Goal: Task Accomplishment & Management: Complete application form

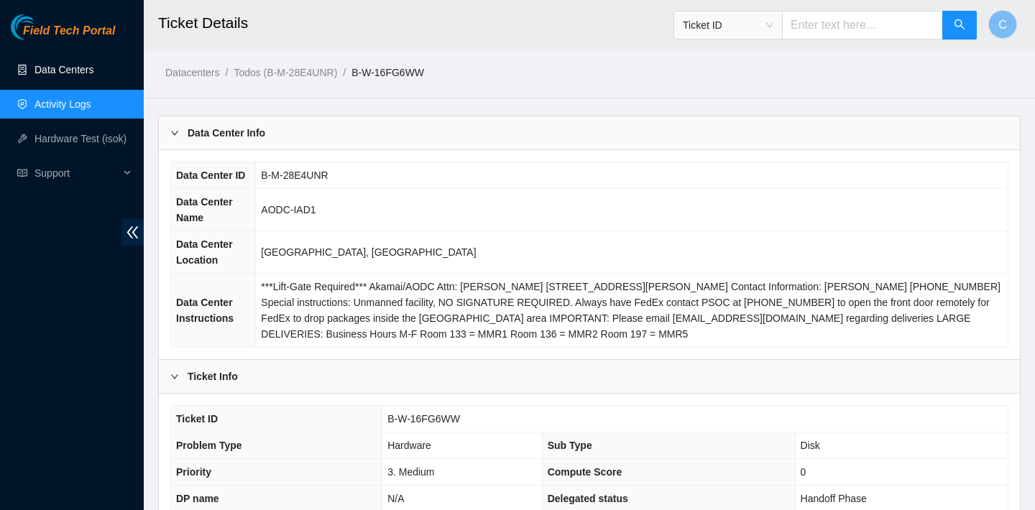
click at [67, 73] on link "Data Centers" at bounding box center [63, 69] width 59 height 11
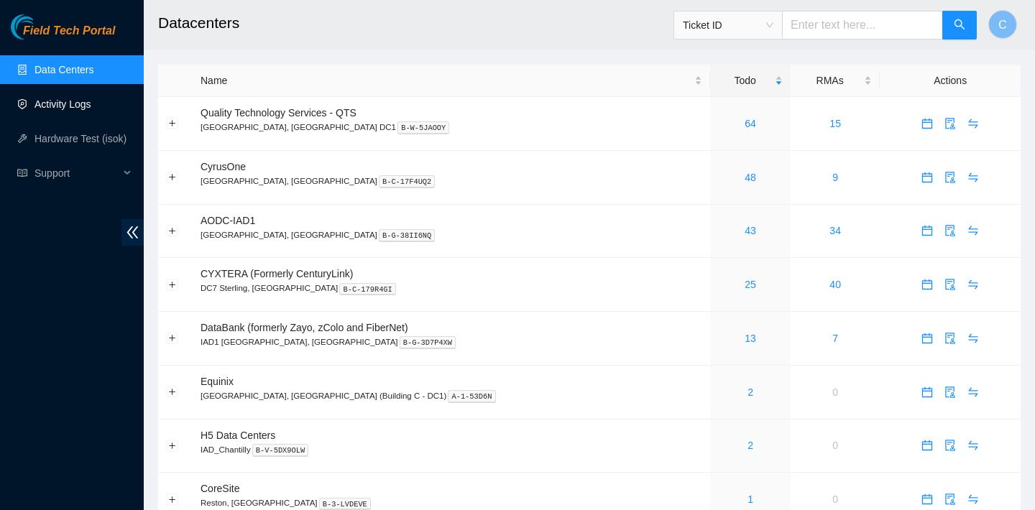
click at [77, 110] on link "Activity Logs" at bounding box center [62, 103] width 57 height 11
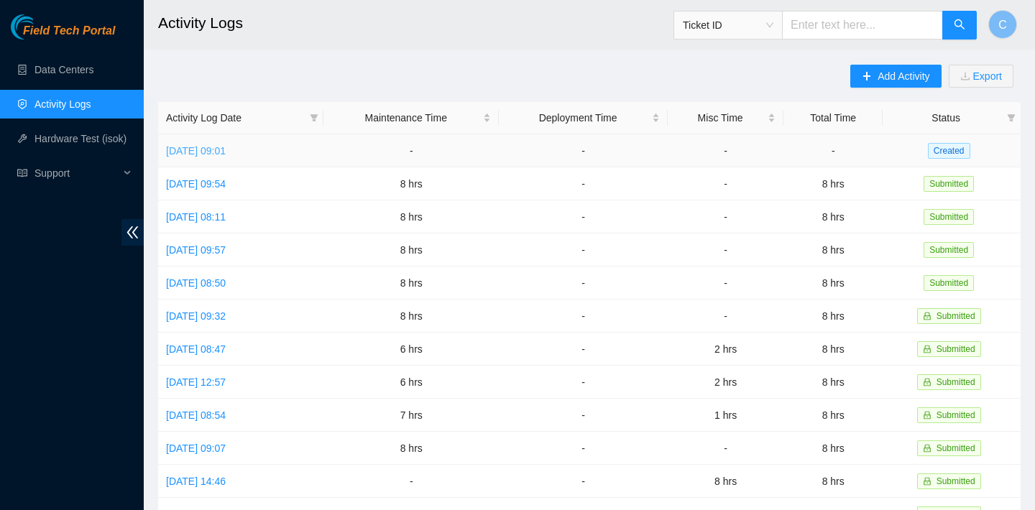
click at [226, 150] on link "[DATE] 09:01" at bounding box center [196, 150] width 60 height 11
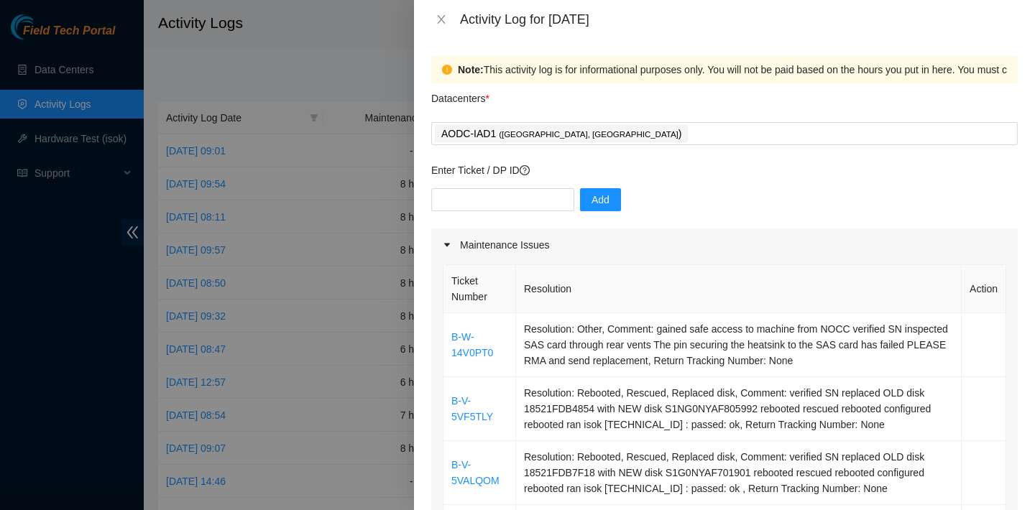
scroll to position [288, 0]
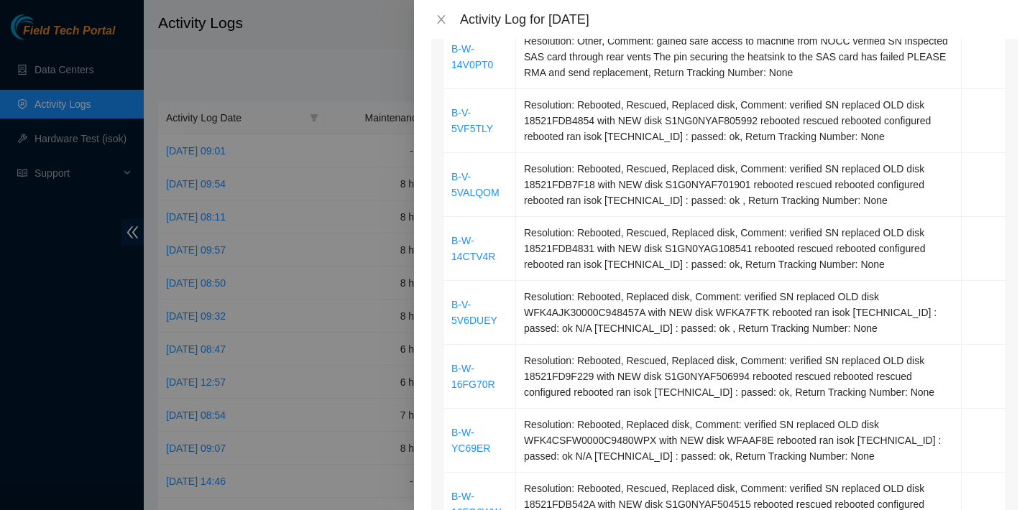
click at [420, 88] on div "Note: This activity log is for informational purposes only. You will not be pai…" at bounding box center [724, 274] width 621 height 471
click at [374, 76] on div at bounding box center [517, 255] width 1035 height 510
click at [437, 21] on icon "close" at bounding box center [440, 19] width 11 height 11
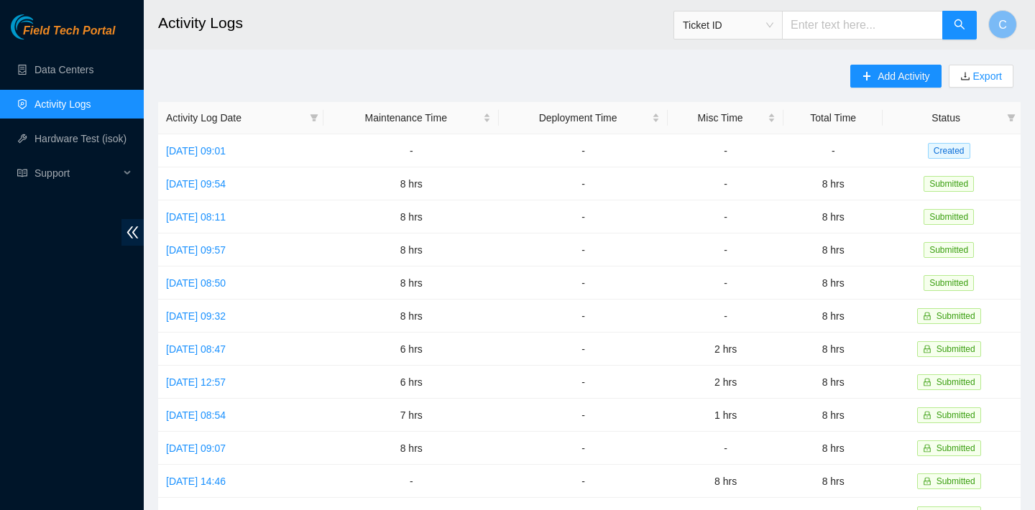
click at [833, 27] on input "text" at bounding box center [862, 25] width 161 height 29
paste input "B-W-YC69ER"
type input "B-W-YC69ER"
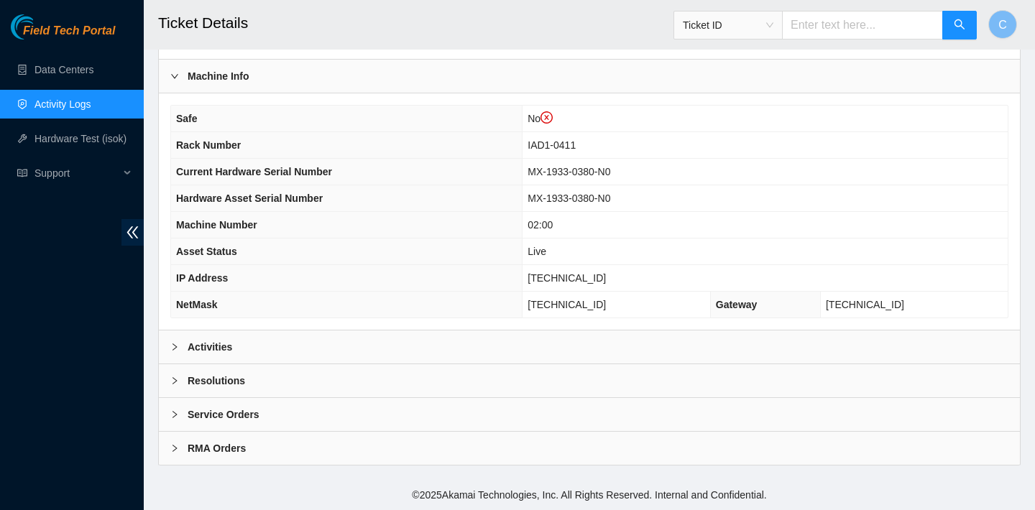
click at [480, 341] on div "Activities" at bounding box center [589, 347] width 861 height 33
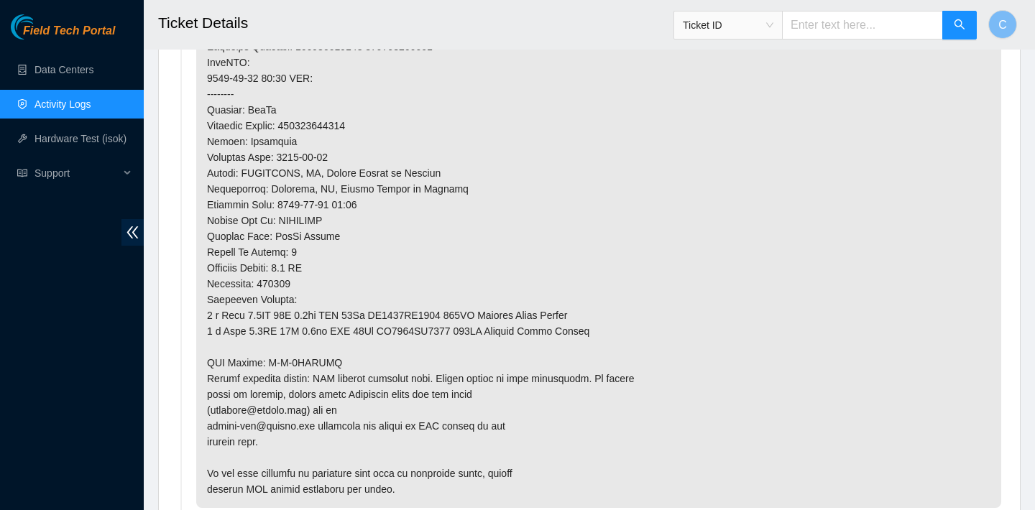
scroll to position [1314, 0]
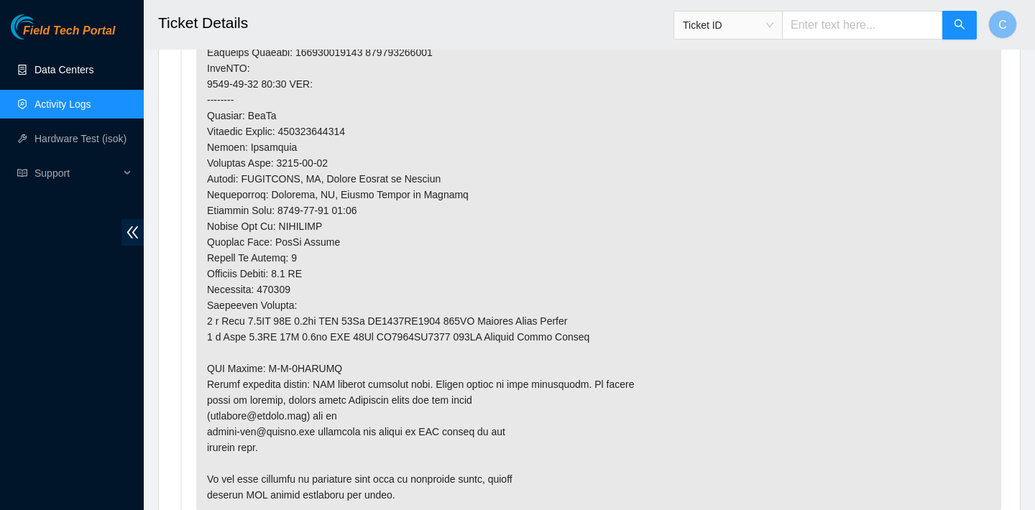
click at [65, 72] on link "Data Centers" at bounding box center [63, 69] width 59 height 11
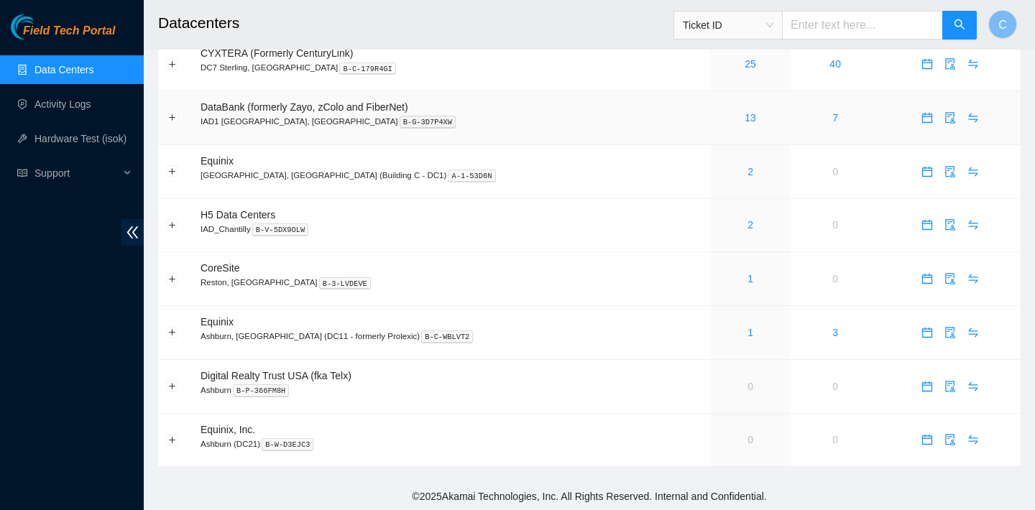
scroll to position [185, 0]
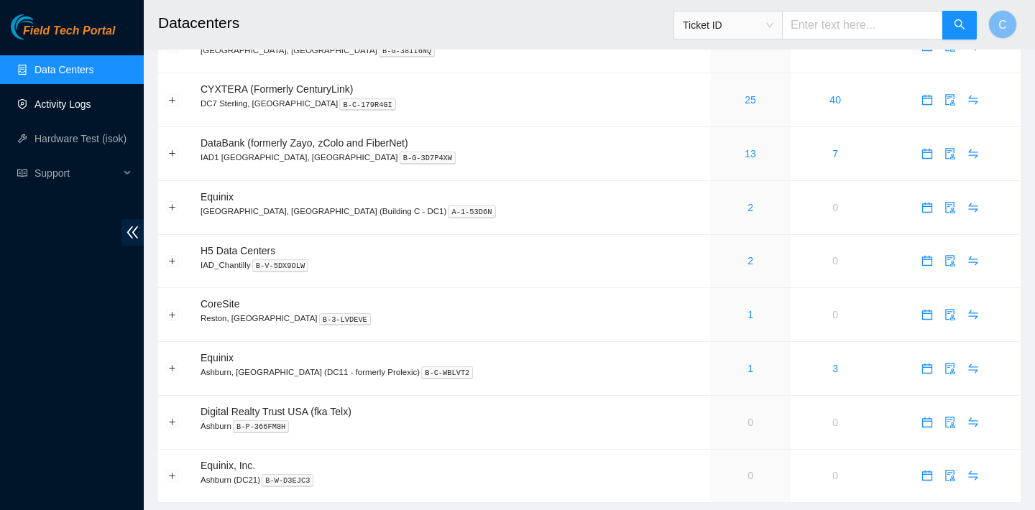
click at [91, 110] on link "Activity Logs" at bounding box center [62, 103] width 57 height 11
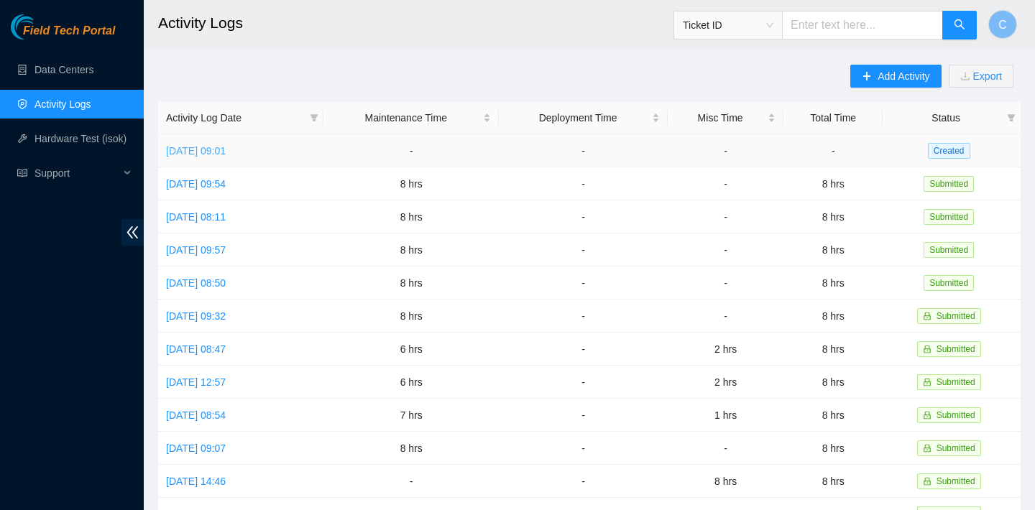
click at [226, 149] on link "[DATE] 09:01" at bounding box center [196, 150] width 60 height 11
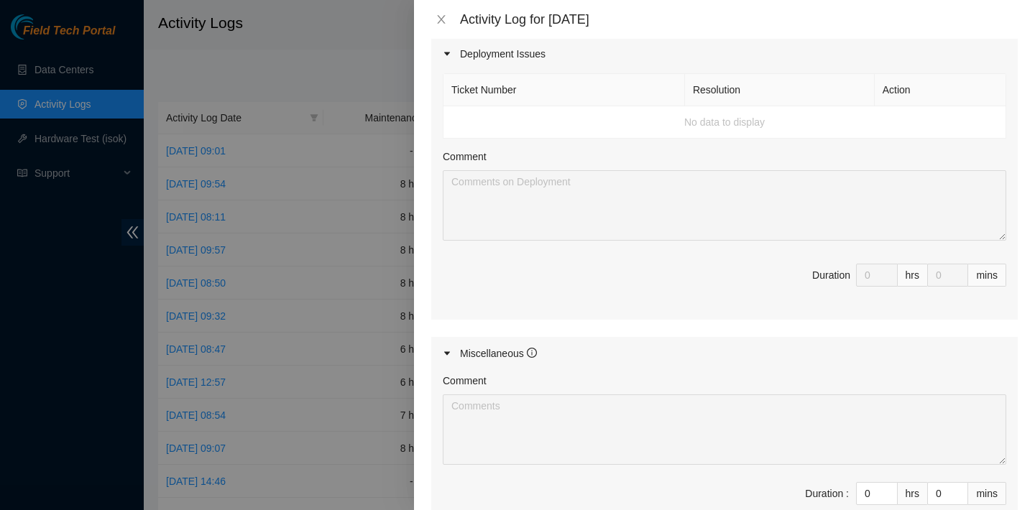
scroll to position [803, 0]
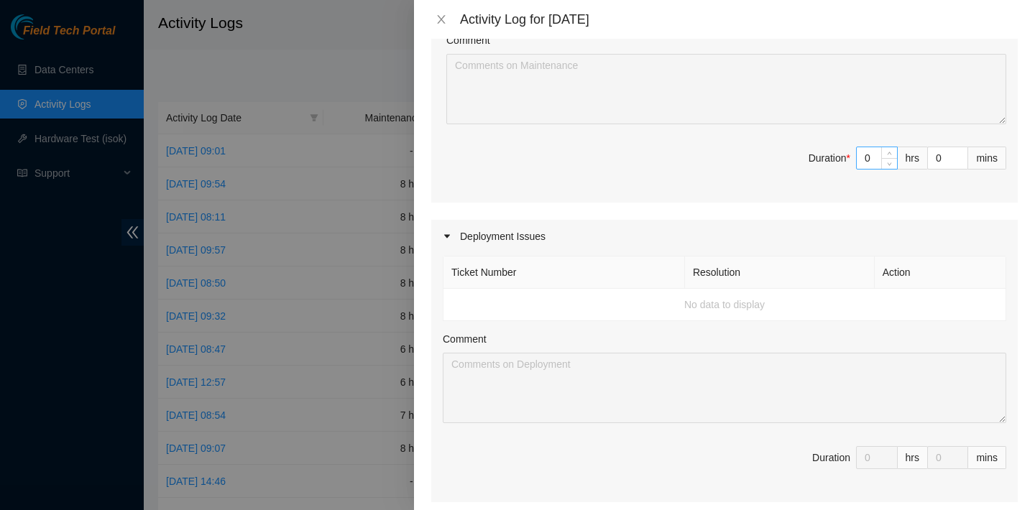
click at [879, 152] on input "0" at bounding box center [877, 158] width 40 height 22
type input "8"
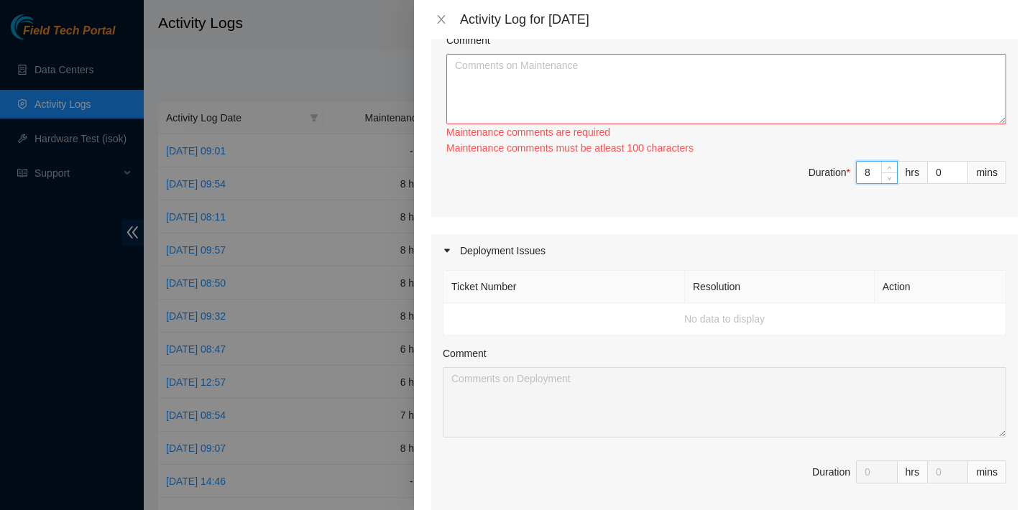
type input "8"
click at [753, 79] on textarea "Comment" at bounding box center [726, 89] width 560 height 70
paste textarea "[PERSON_NAME] 11:00 AM (5 hours ago) to [PERSON_NAME], me, IAD, NIE-IAD, deploy…"
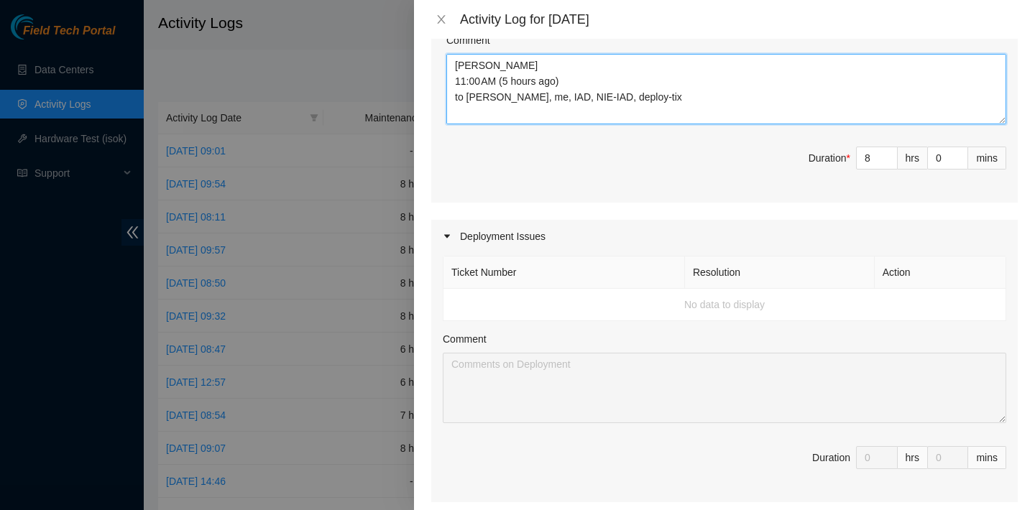
scroll to position [216, 0]
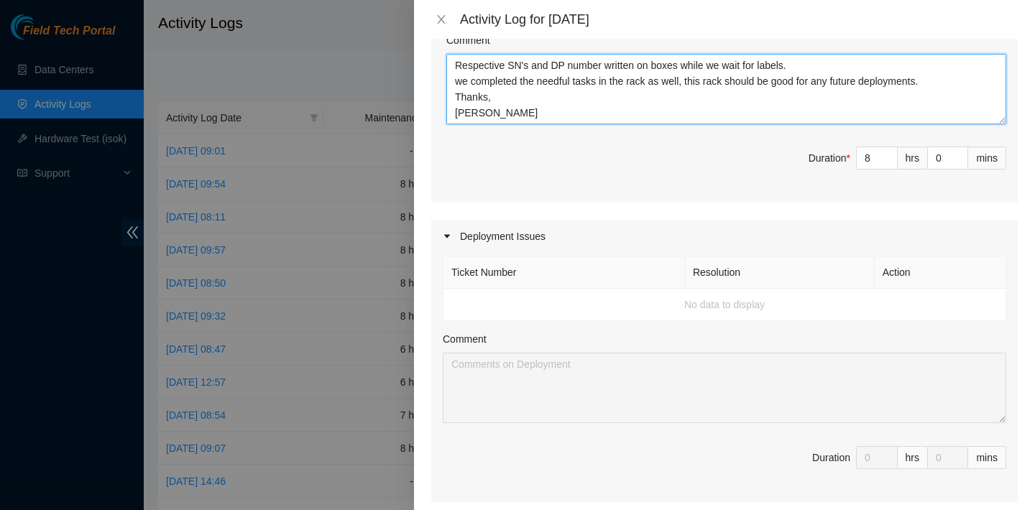
drag, startPoint x: 535, startPoint y: 105, endPoint x: 451, endPoint y: 87, distance: 85.3
click at [451, 87] on textarea "[PERSON_NAME] 11:00 AM (5 hours ago) to [PERSON_NAME], me, IAD, NIE-IAD, deploy…" at bounding box center [726, 89] width 560 height 70
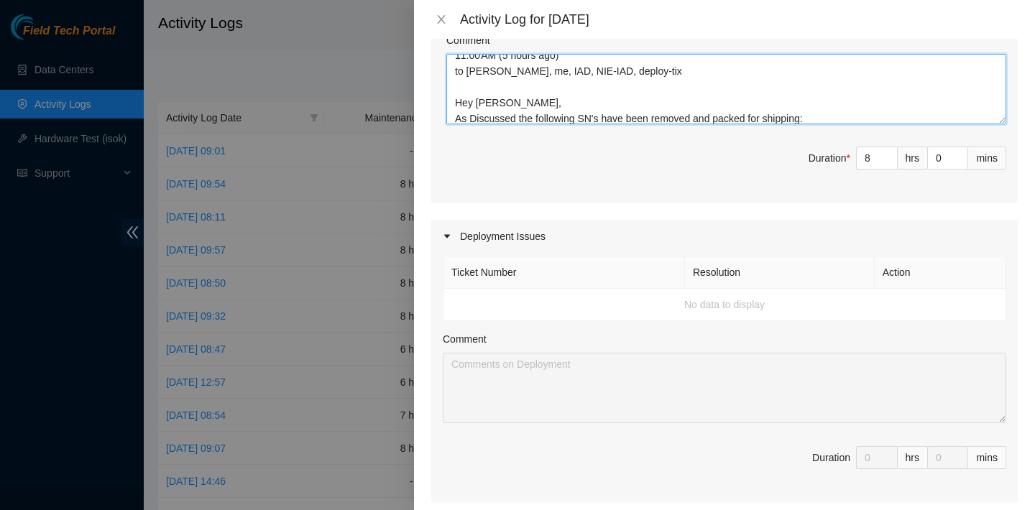
scroll to position [0, 0]
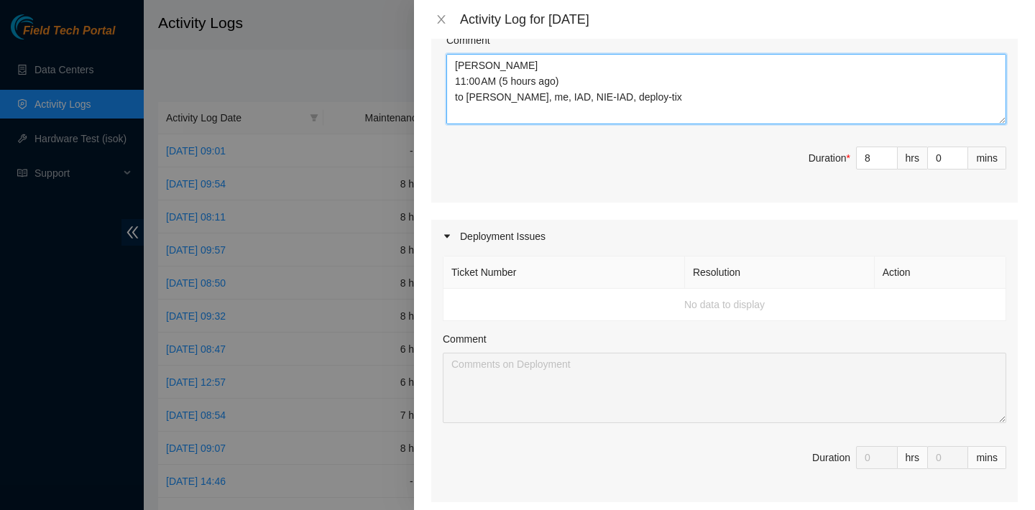
drag, startPoint x: 537, startPoint y: 81, endPoint x: 431, endPoint y: 47, distance: 111.8
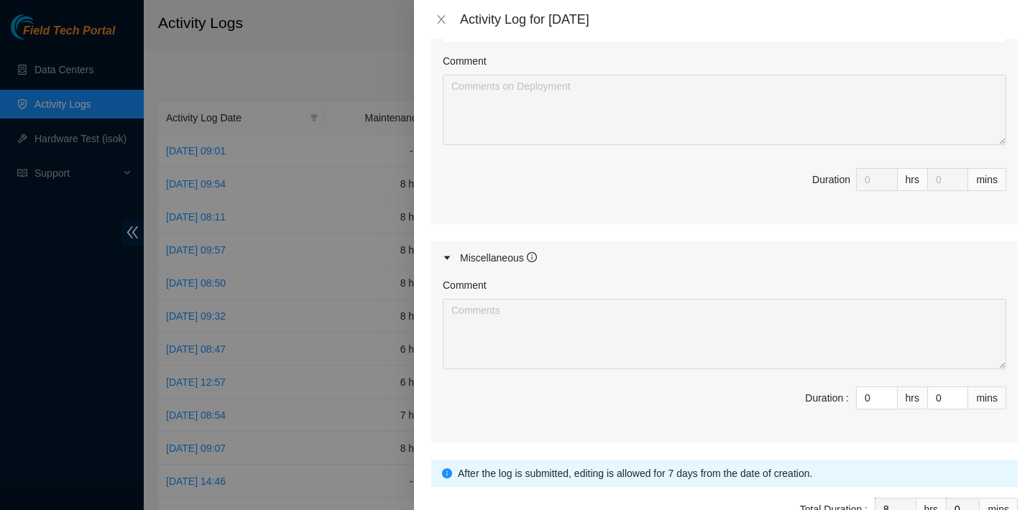
scroll to position [1170, 0]
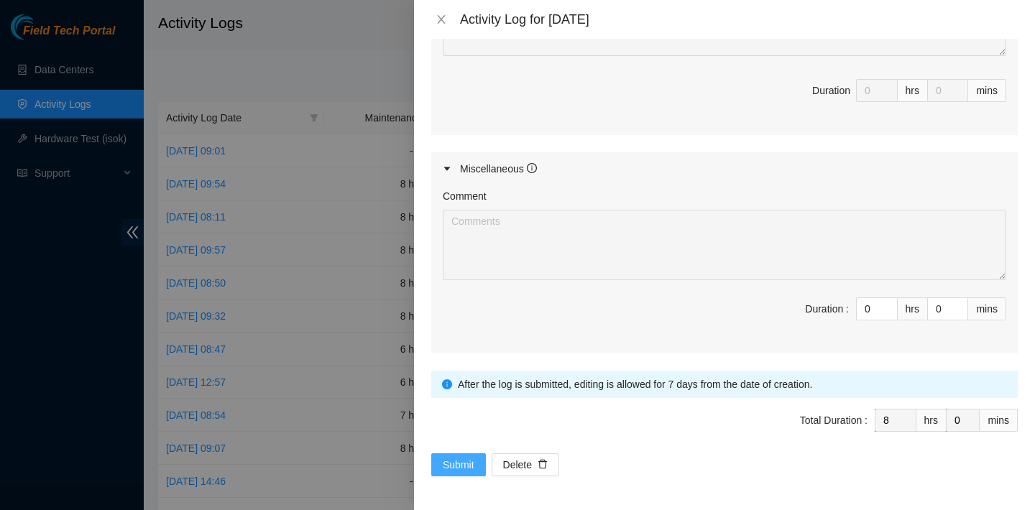
type textarea "As Discussed the following SN's have been removed and packed for shipping: CT-4…"
click at [452, 456] on button "Submit" at bounding box center [458, 464] width 55 height 23
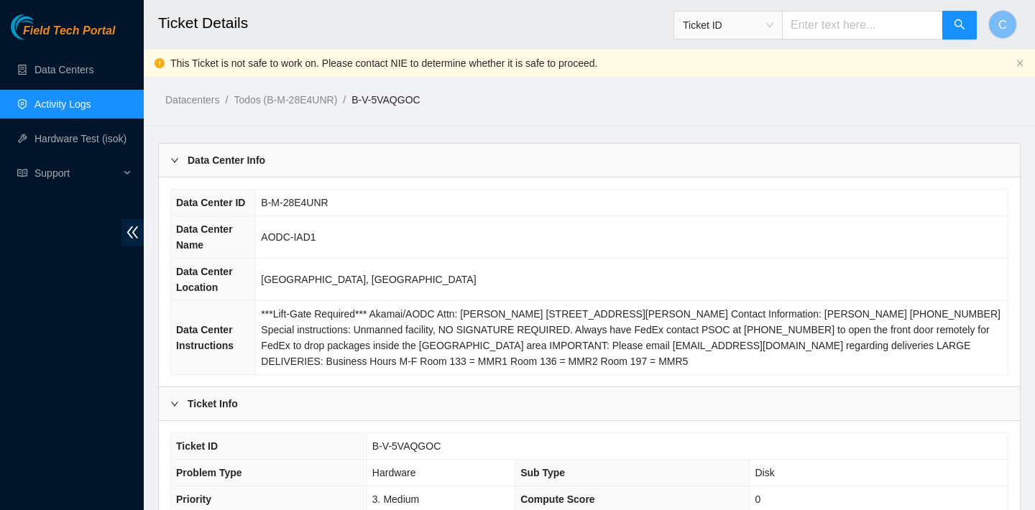
scroll to position [320, 0]
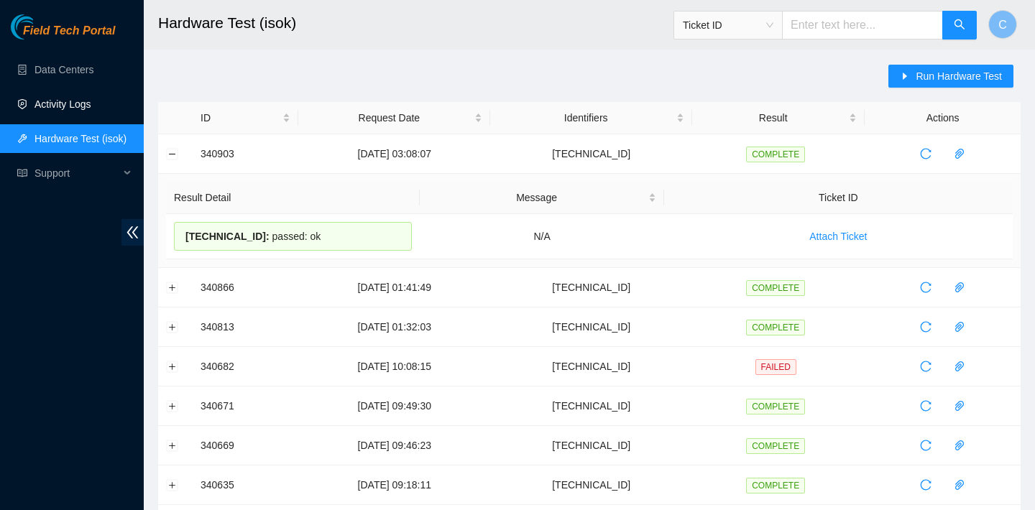
click at [54, 105] on link "Activity Logs" at bounding box center [62, 103] width 57 height 11
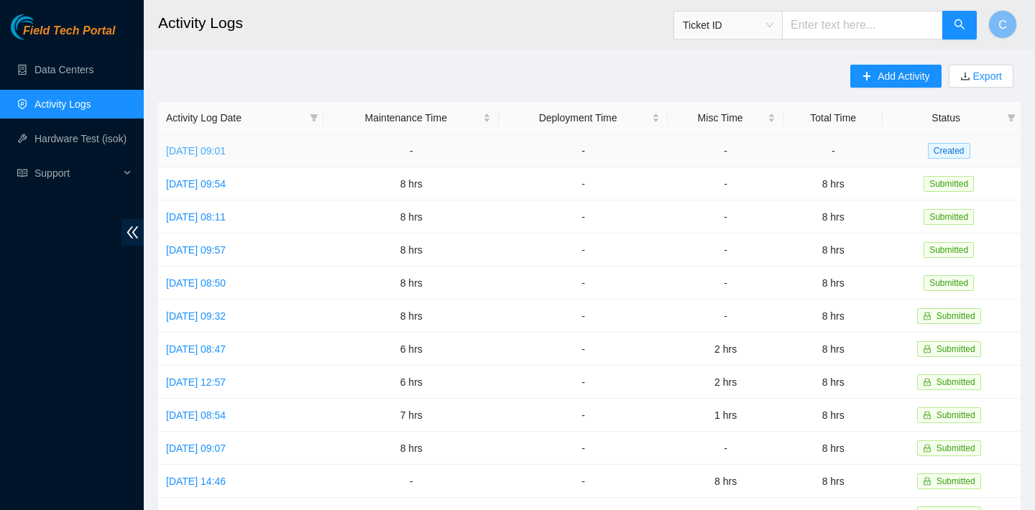
click at [226, 155] on link "[DATE] 09:01" at bounding box center [196, 150] width 60 height 11
